Goal: Communication & Community: Answer question/provide support

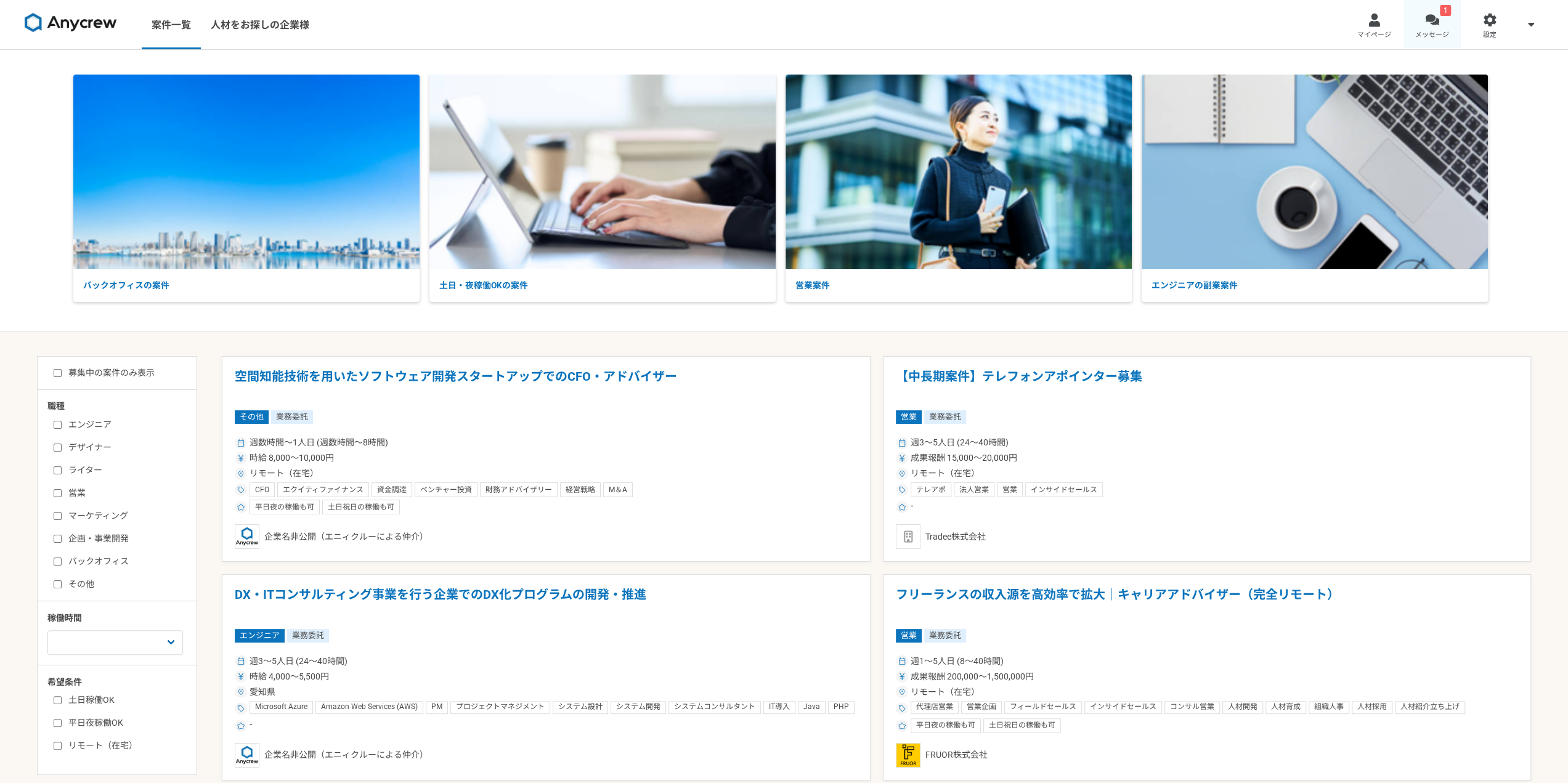
click at [1429, 10] on link "1 メッセージ" at bounding box center [1432, 24] width 58 height 49
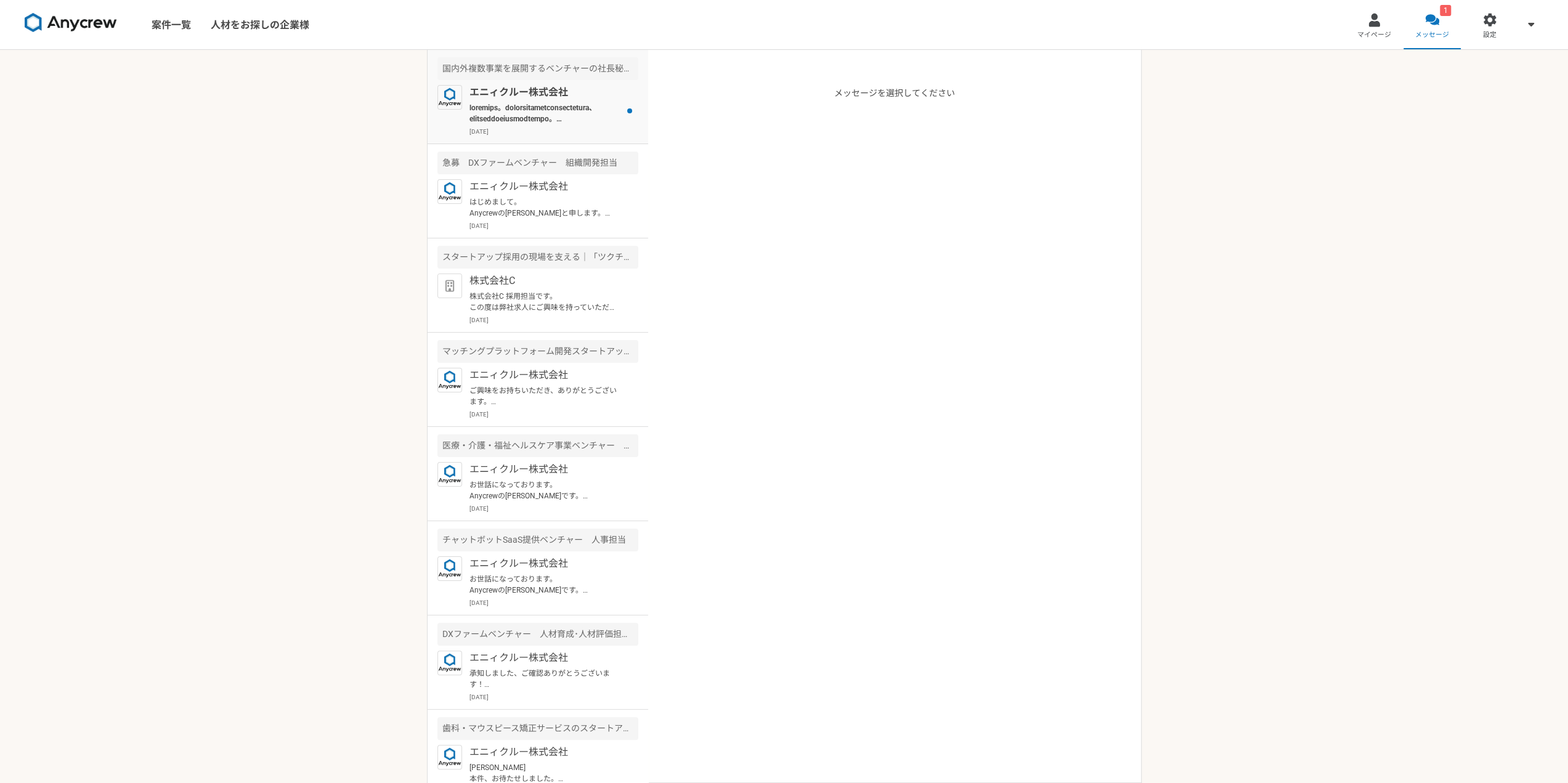
click at [565, 108] on p at bounding box center [546, 113] width 152 height 22
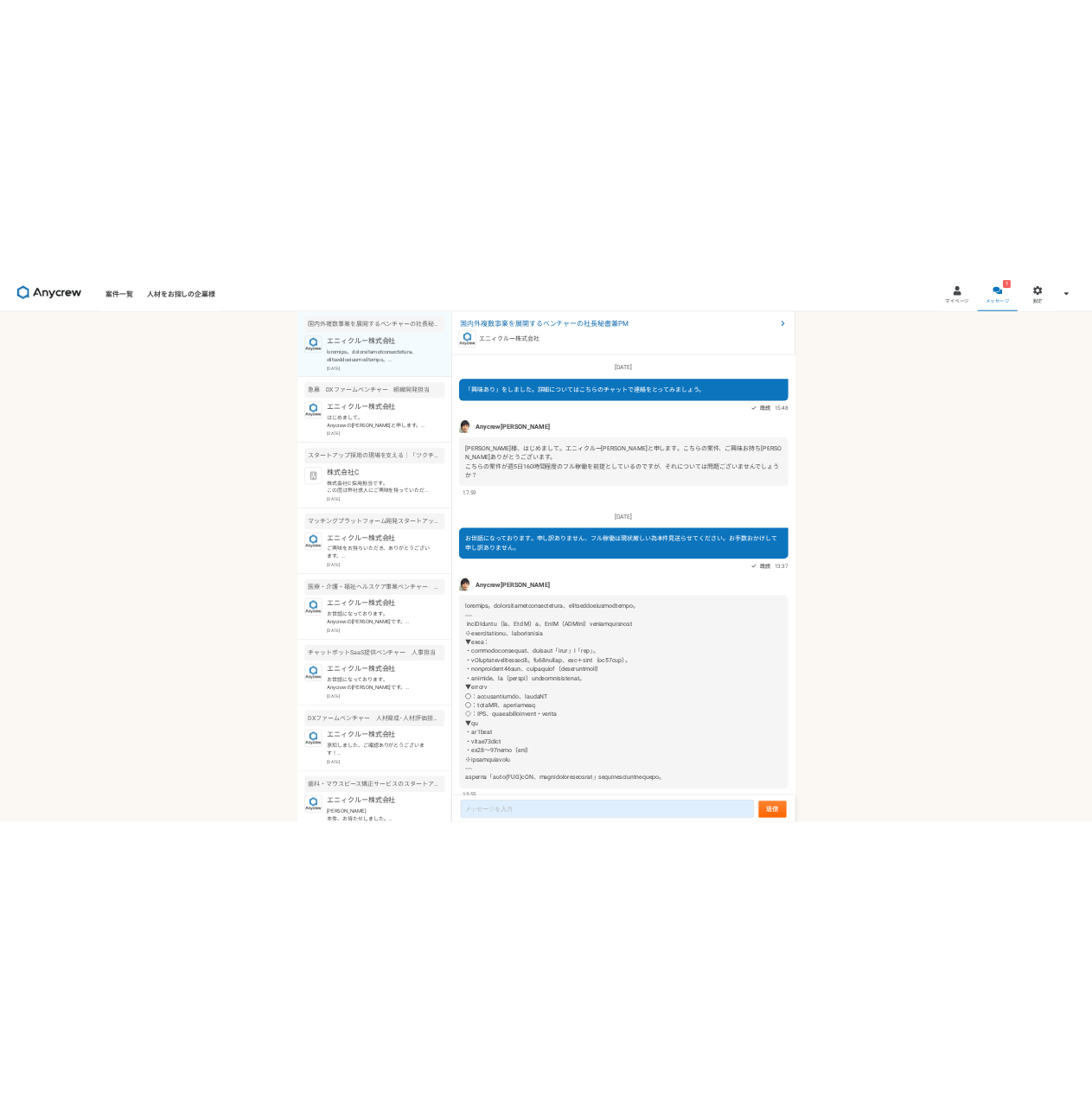
scroll to position [92, 0]
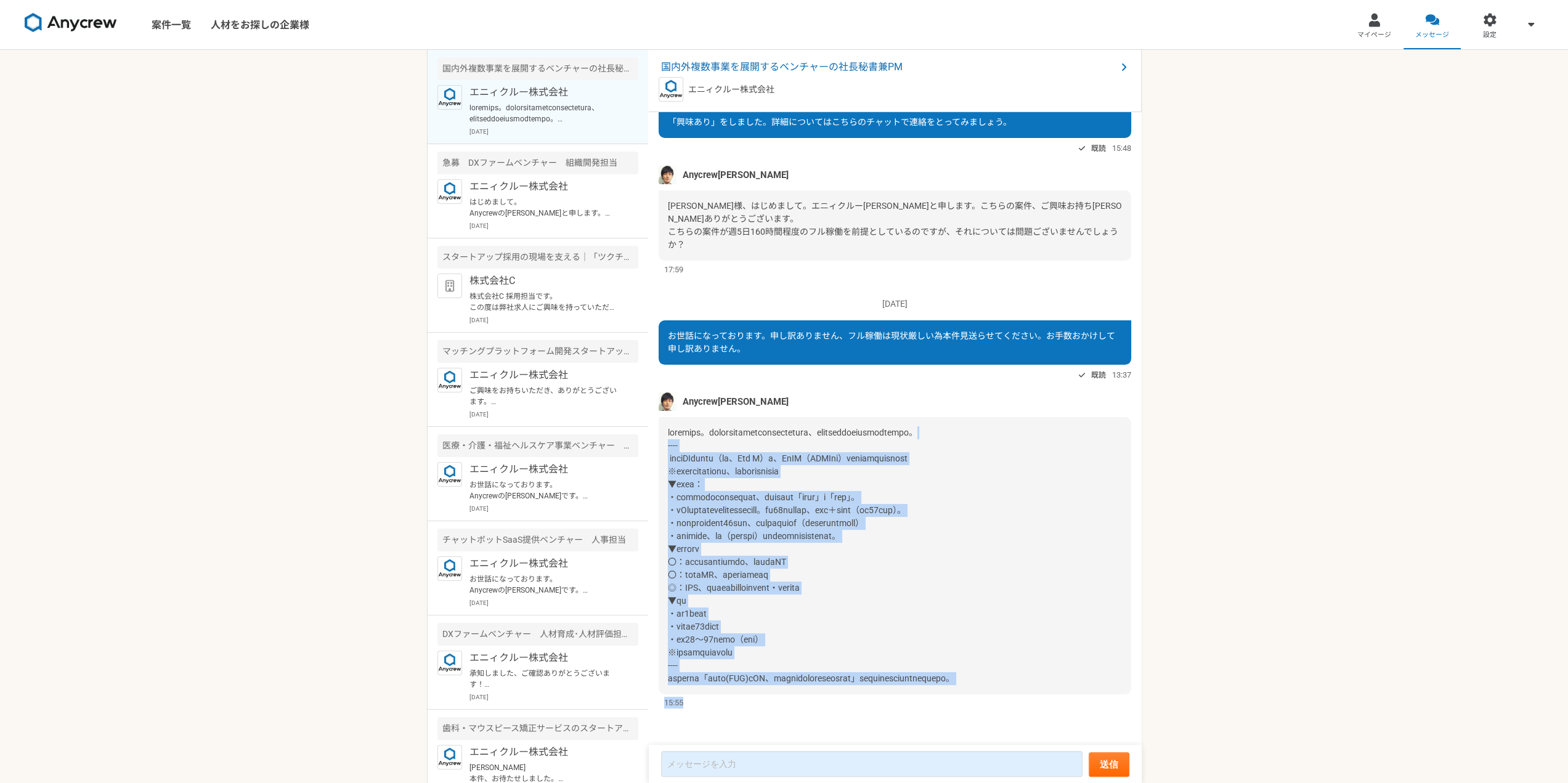
drag, startPoint x: 712, startPoint y: 416, endPoint x: 807, endPoint y: 697, distance: 296.6
click at [807, 697] on div "Anycrew[PERSON_NAME] 15:55" at bounding box center [895, 550] width 472 height 317
click at [807, 697] on div "15:55" at bounding box center [895, 702] width 472 height 12
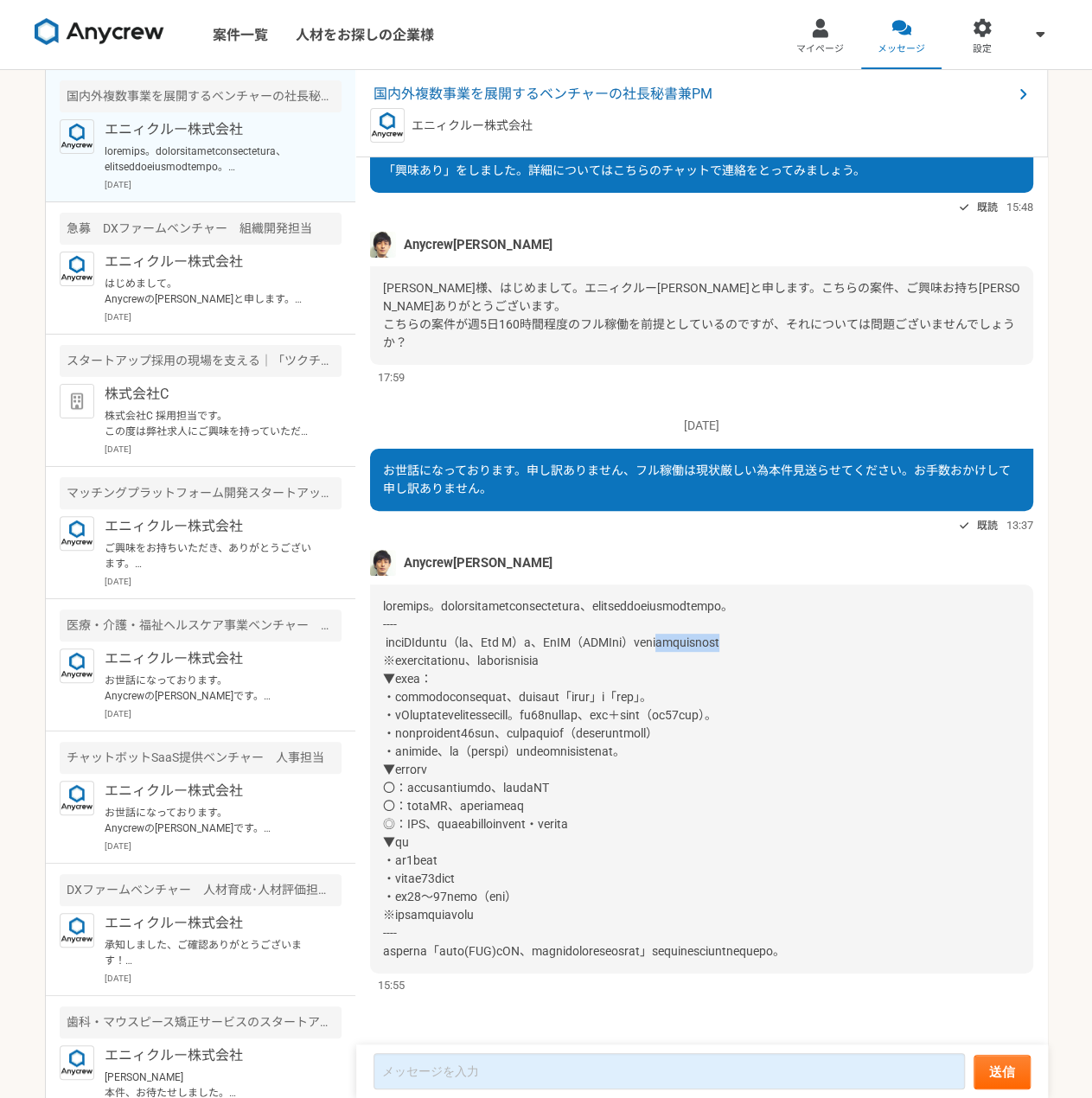
drag, startPoint x: 780, startPoint y: 620, endPoint x: 901, endPoint y: 626, distance: 121.1
click at [785, 626] on span at bounding box center [584, 779] width 402 height 359
click at [505, 1078] on textarea at bounding box center [669, 1070] width 592 height 36
paste textarea "お世話になっております。 ご紹介ありがとうございます。 過去CROに在籍しておりPMに従事しておりましたが、薬事に関する専門知識を有しているわけではないので知…"
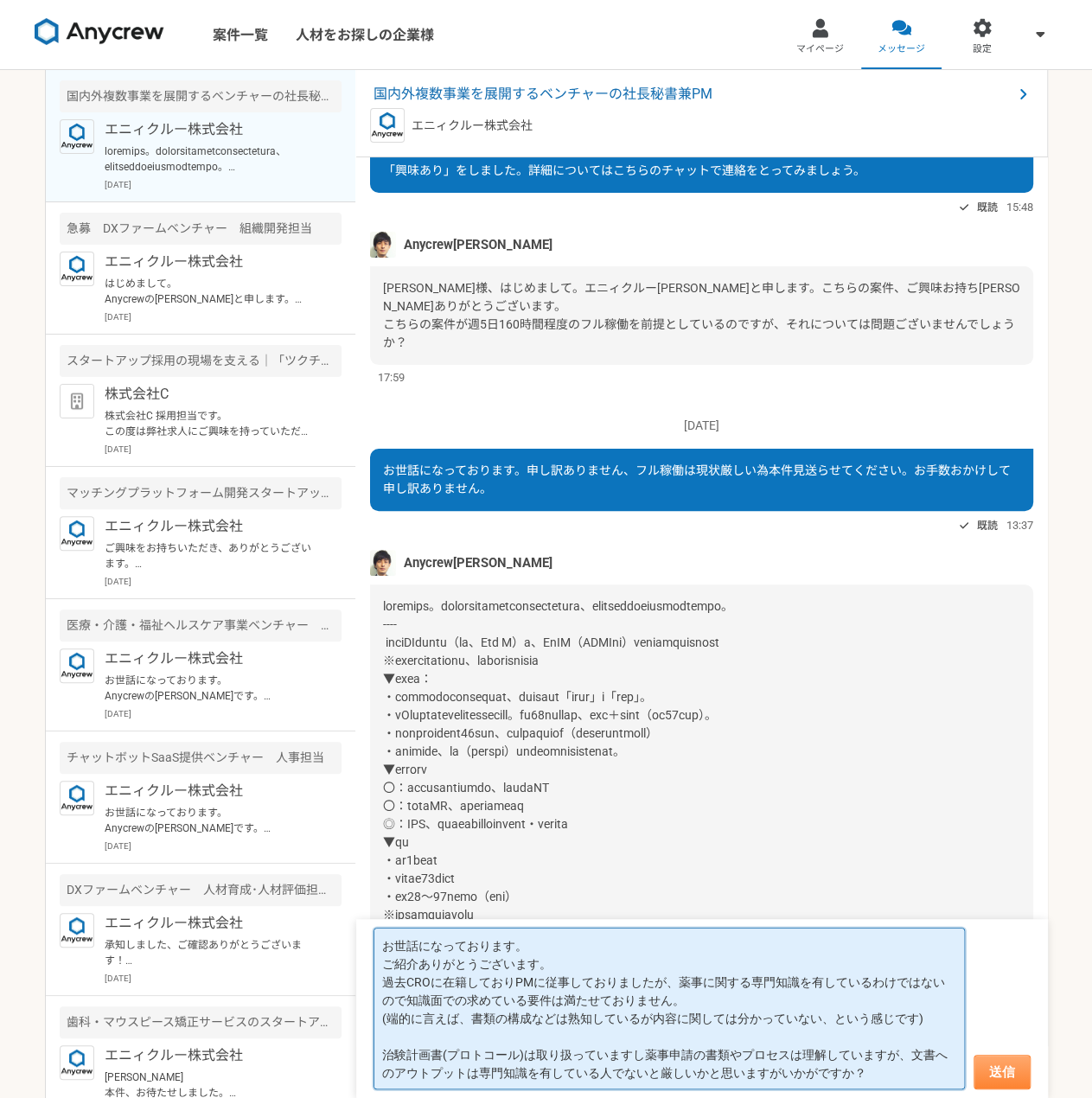
type textarea "お世話になっております。 ご紹介ありがとうございます。 過去CROに在籍しておりPMに従事しておりましたが、薬事に関する専門知識を有しているわけではないので知…"
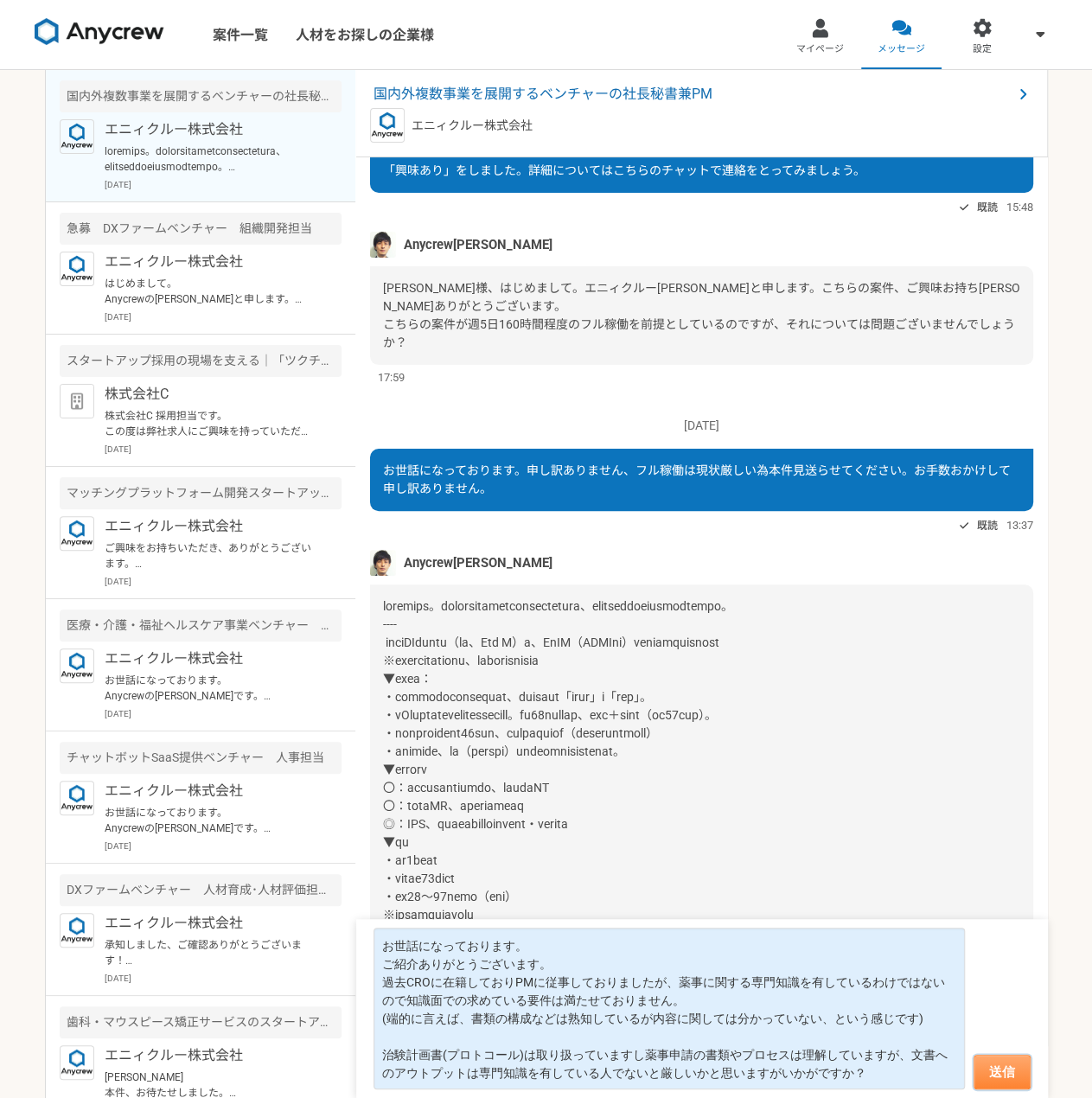
click at [1001, 1076] on button "送信" at bounding box center [1003, 1072] width 57 height 35
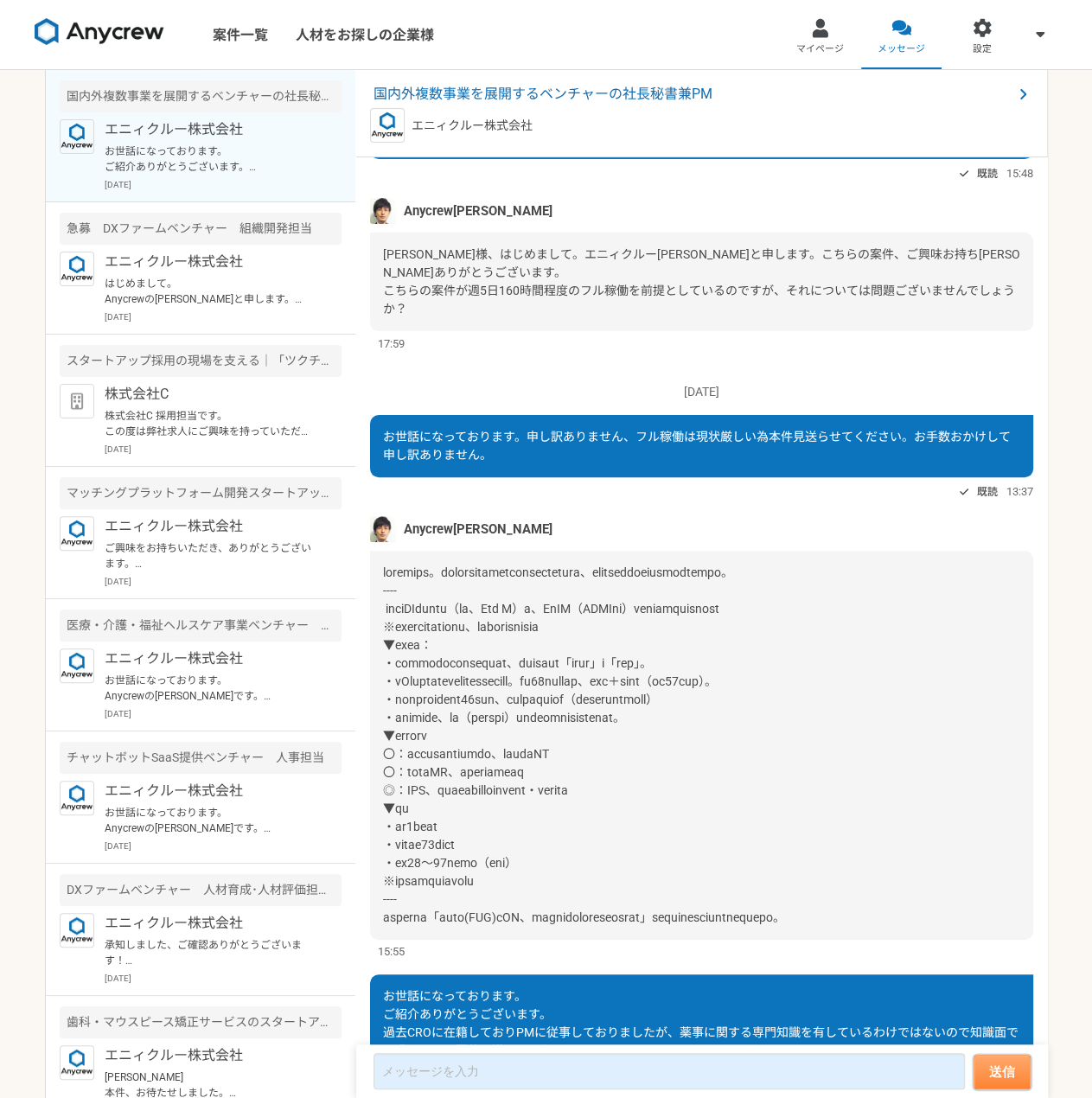
scroll to position [299, 0]
